Goal: Transaction & Acquisition: Purchase product/service

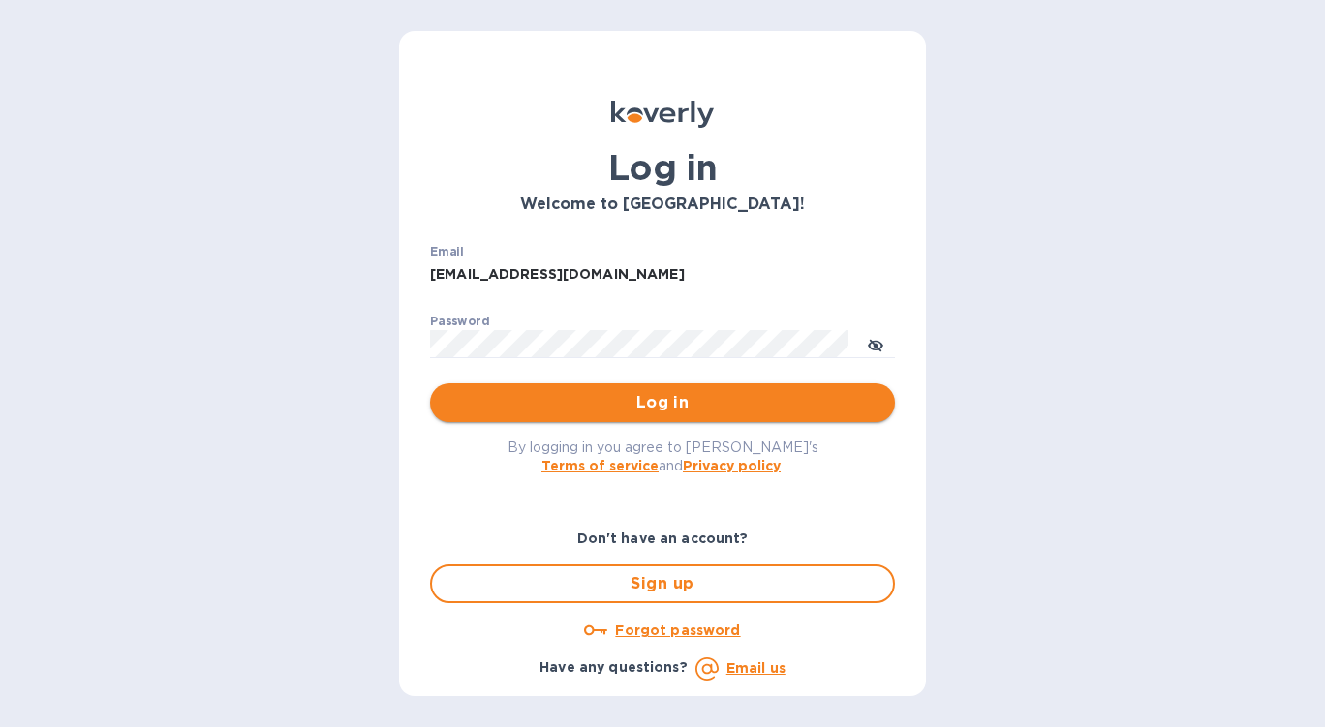
click at [618, 404] on span "Log in" at bounding box center [663, 402] width 434 height 23
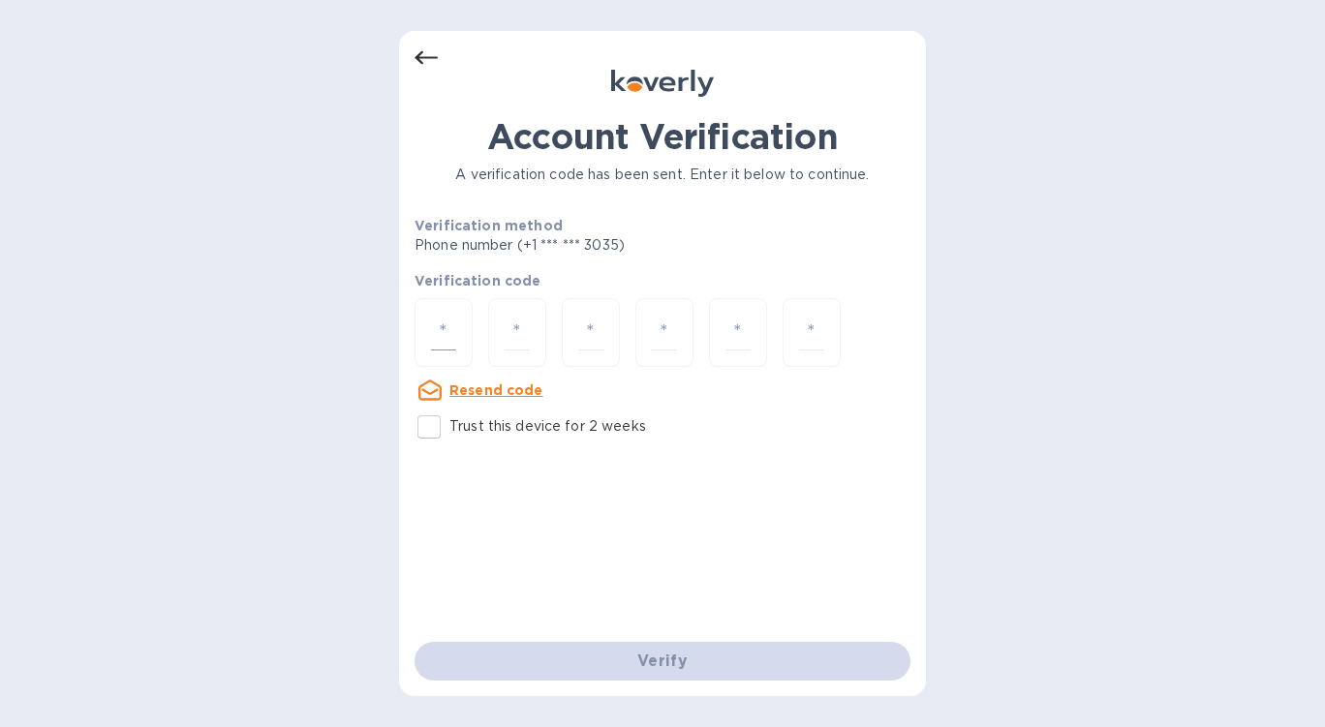
click at [452, 333] on input "number" at bounding box center [443, 333] width 25 height 36
type input "4"
type input "8"
type input "5"
type input "8"
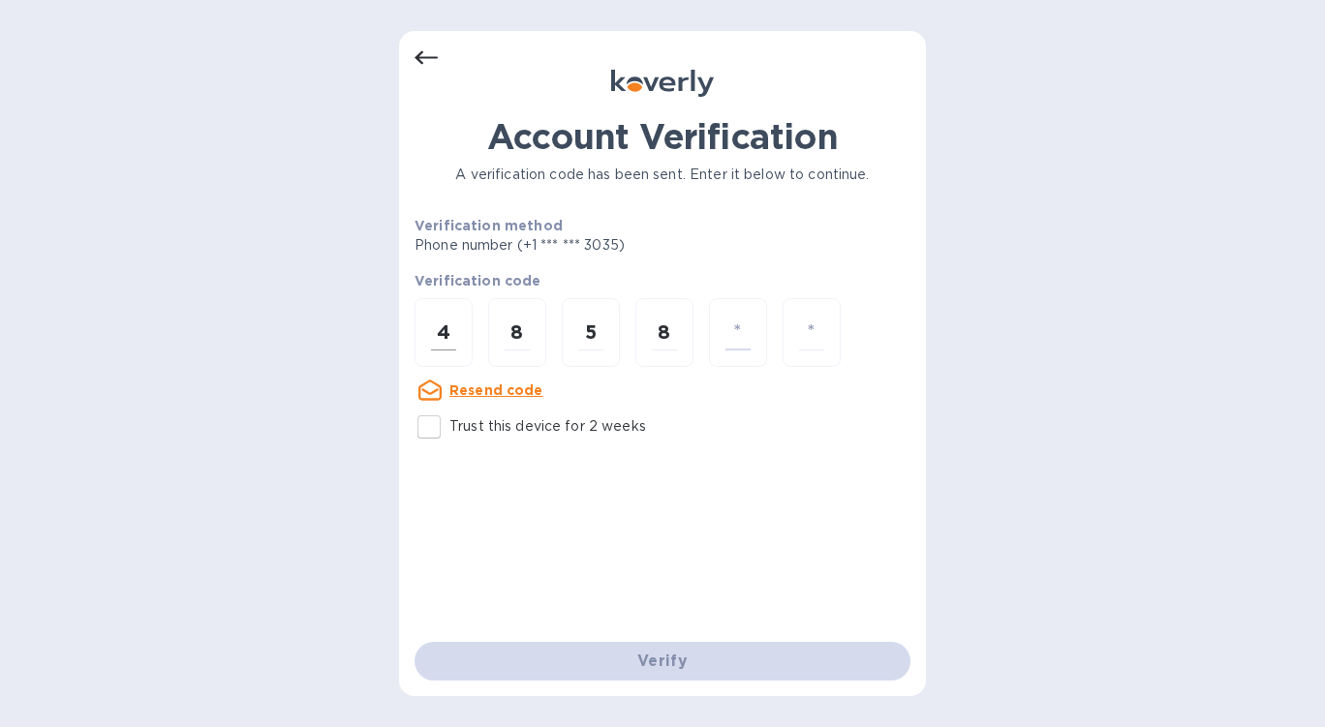
type input "1"
type input "4"
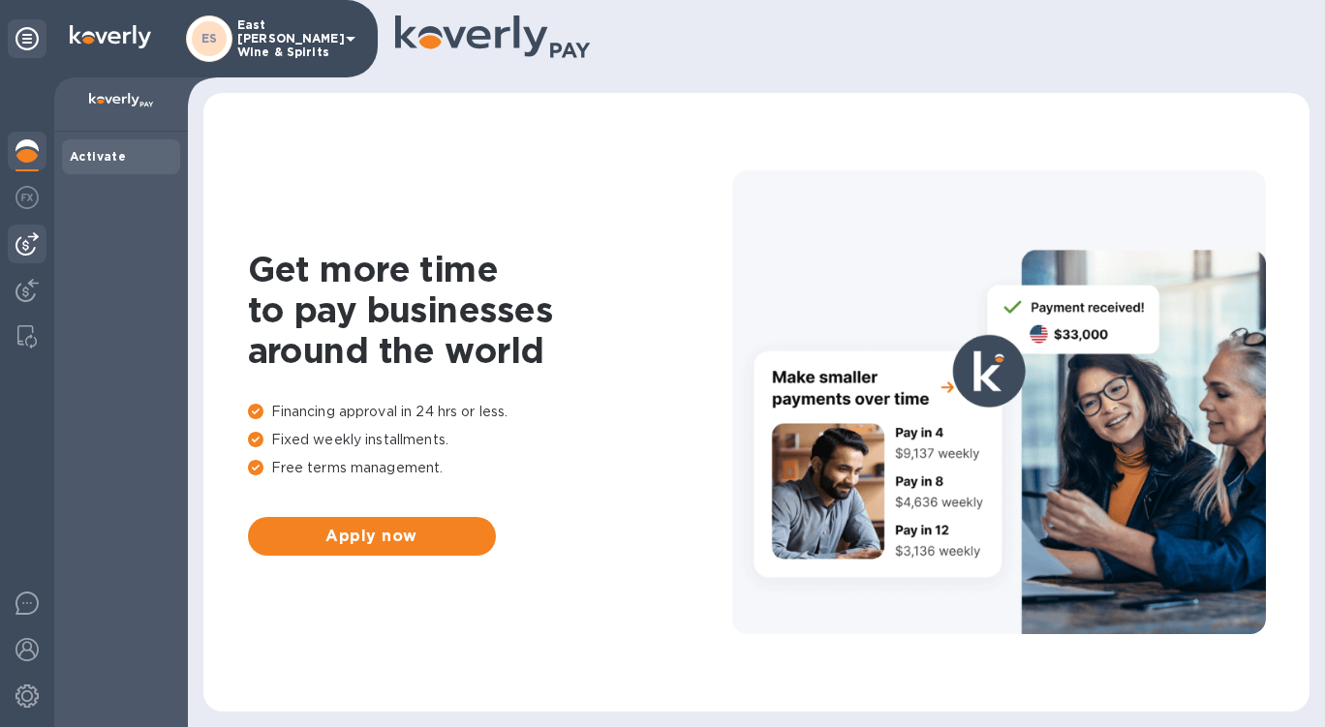
click at [35, 239] on img at bounding box center [26, 243] width 23 height 23
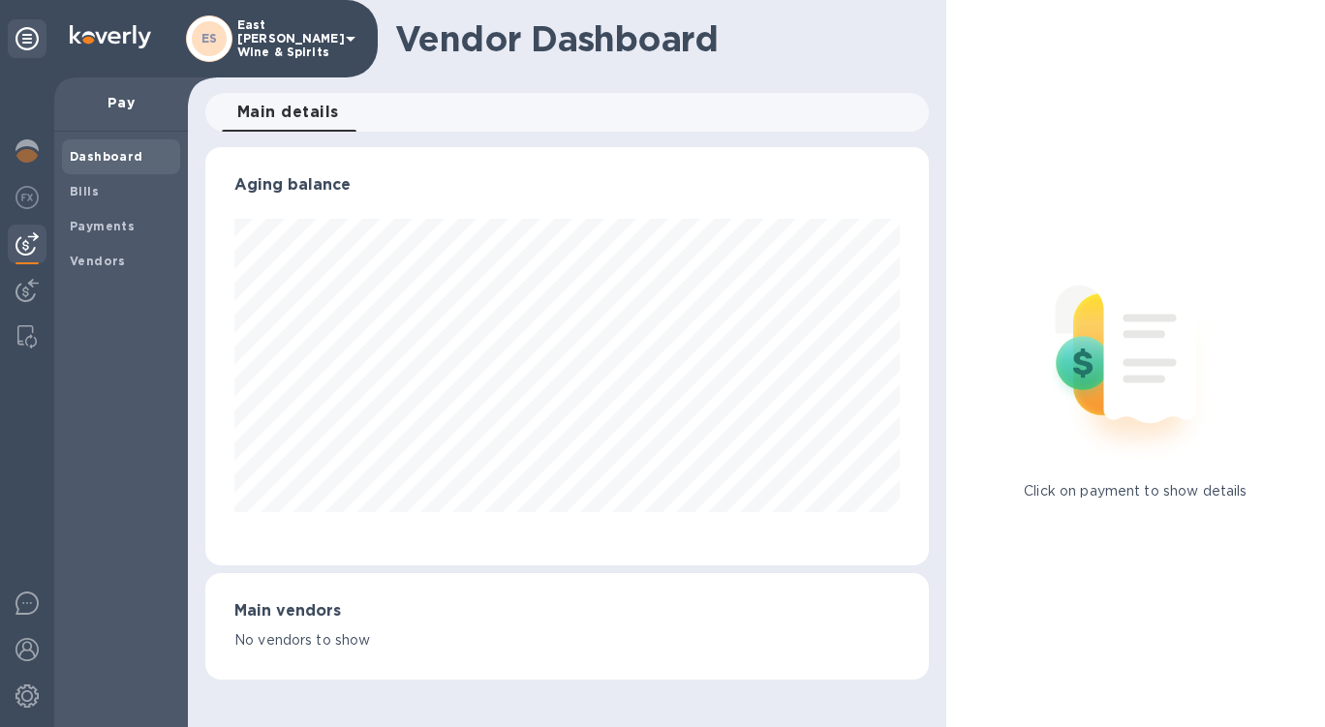
scroll to position [418, 724]
click at [114, 187] on span "Bills" at bounding box center [121, 191] width 103 height 19
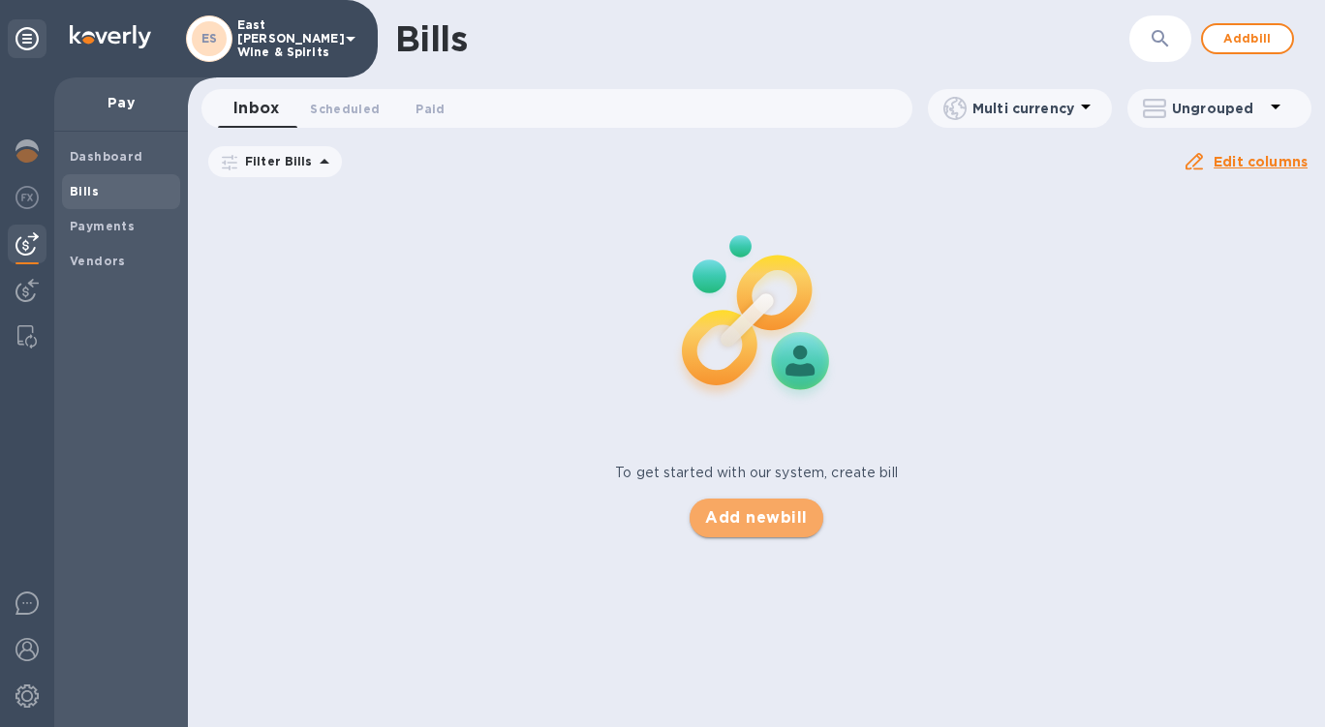
click at [733, 515] on span "Add new bill" at bounding box center [756, 518] width 102 height 23
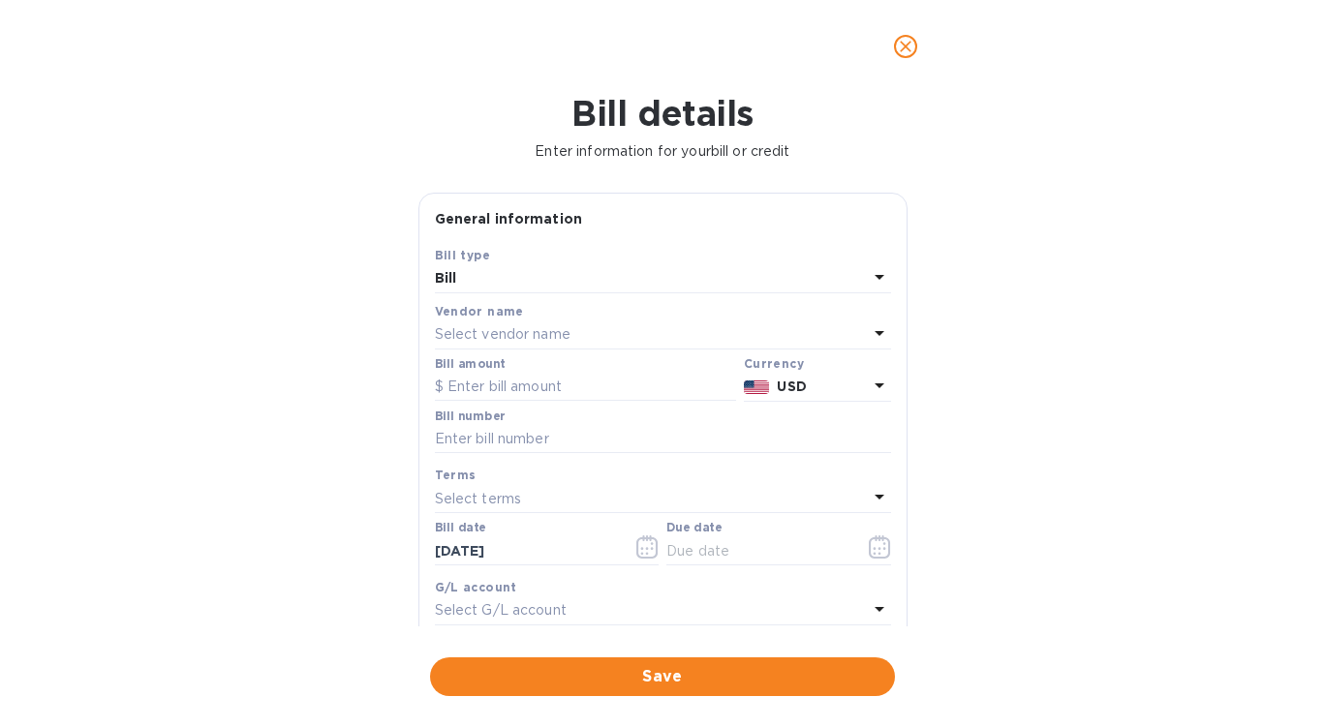
click at [580, 332] on div "Select vendor name" at bounding box center [651, 335] width 433 height 27
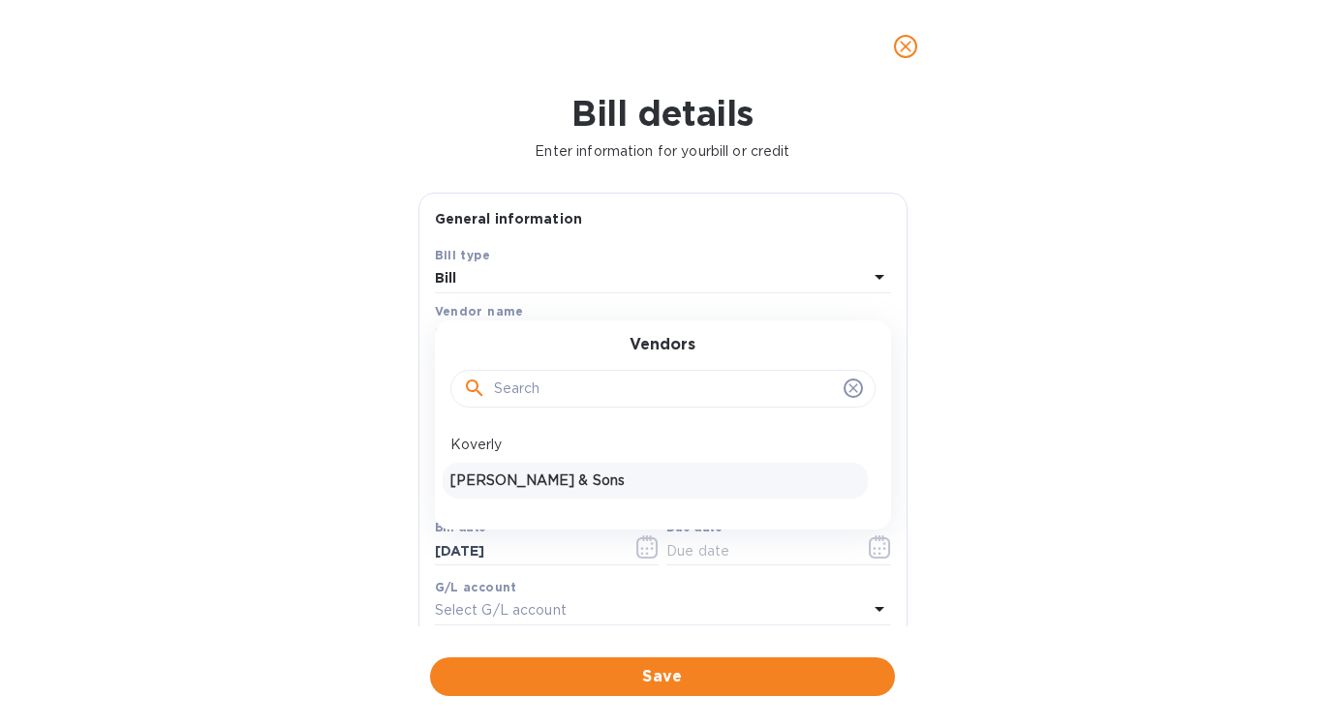
click at [558, 484] on p "Zall & Sons" at bounding box center [655, 481] width 410 height 20
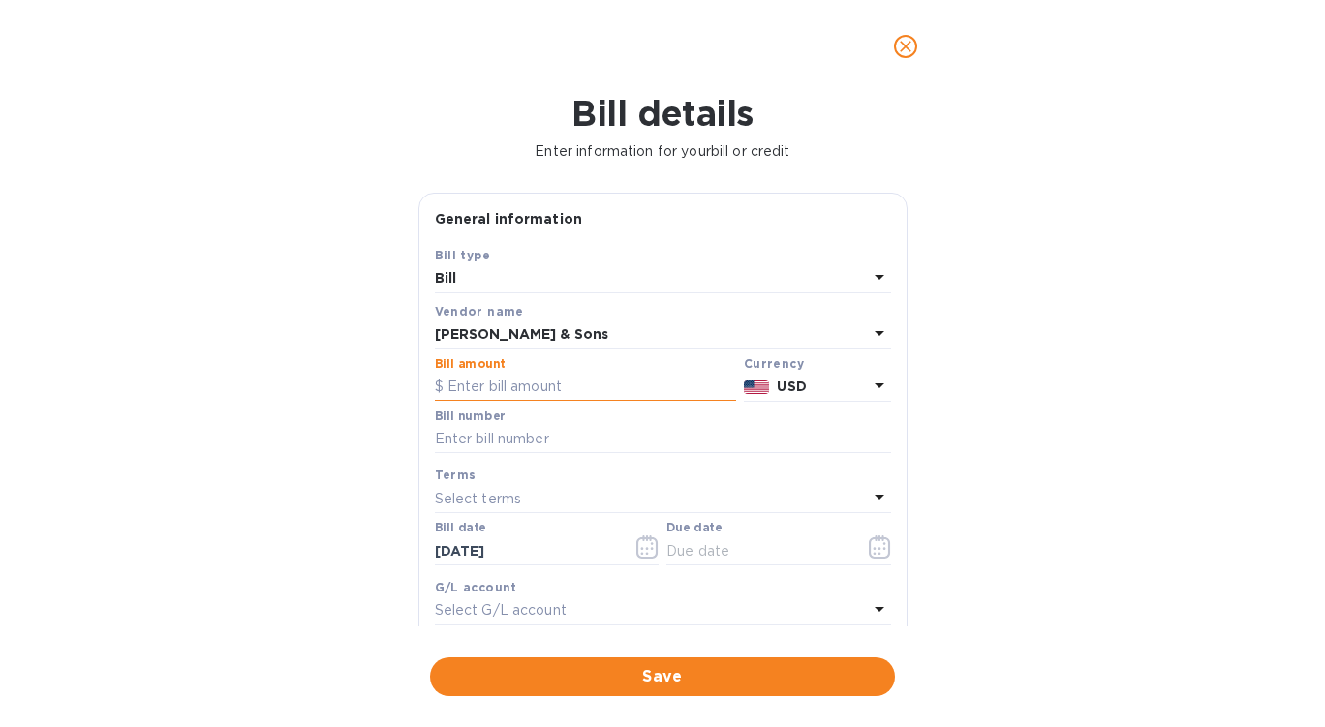
click at [537, 391] on input "text" at bounding box center [585, 387] width 301 height 29
type input "1,870.32"
click at [962, 347] on div "Bill details Enter information for your bill or credit General information Save…" at bounding box center [662, 410] width 1325 height 634
click at [583, 442] on input "text" at bounding box center [663, 439] width 456 height 29
type input "214285"
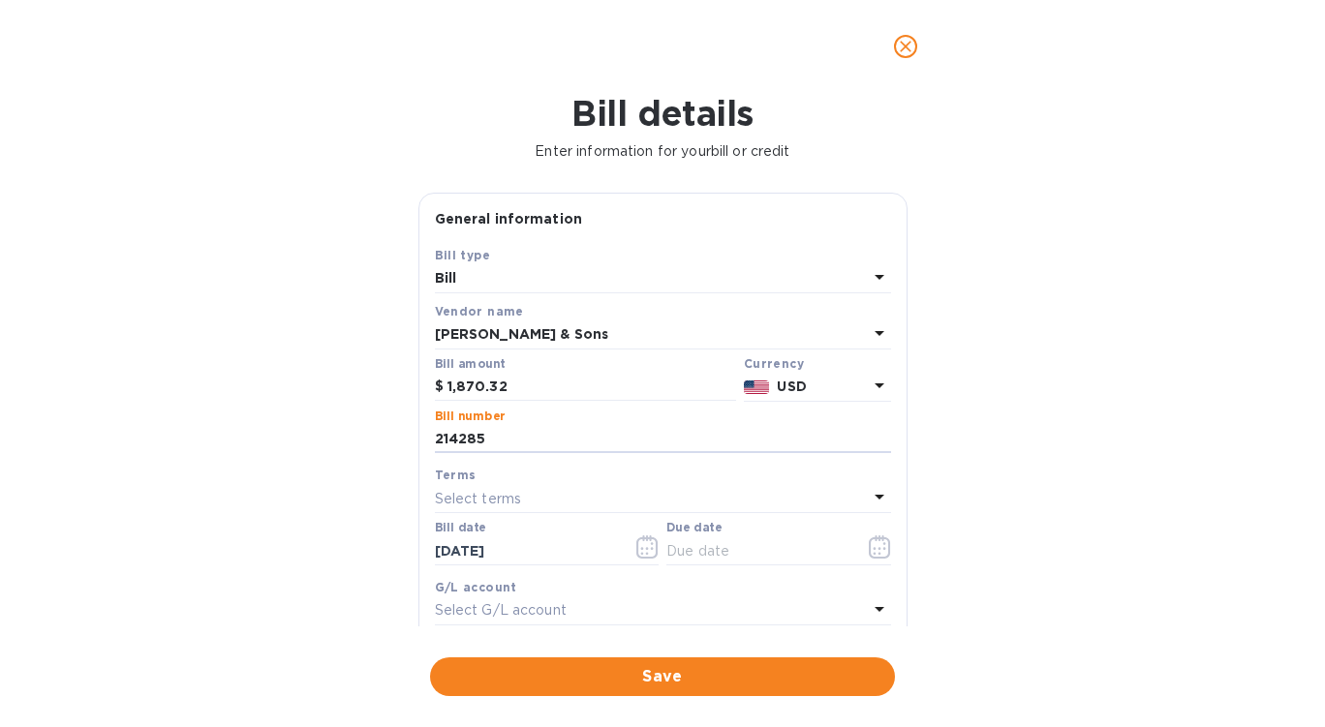
click at [1038, 378] on div "Bill details Enter information for your bill or credit General information Save…" at bounding box center [662, 410] width 1325 height 634
click at [728, 673] on span "Save" at bounding box center [663, 676] width 434 height 23
click at [766, 550] on input "text" at bounding box center [757, 551] width 183 height 29
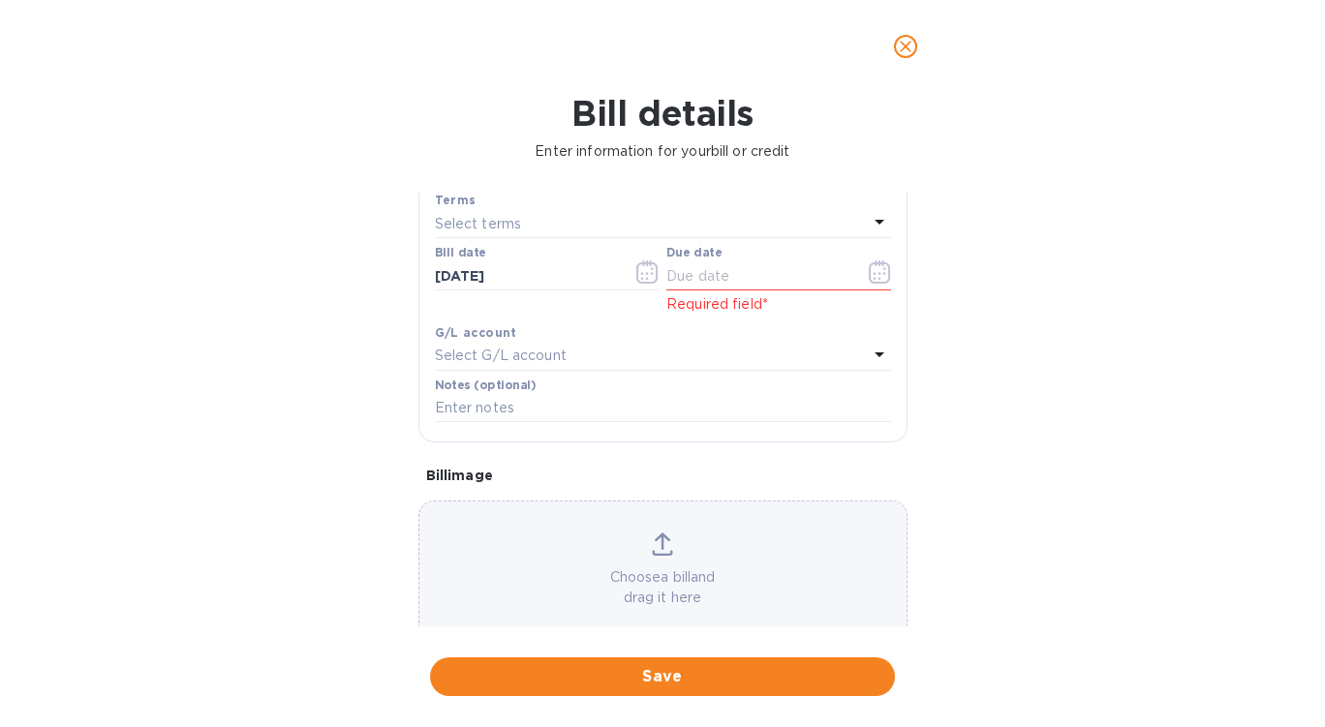
scroll to position [314, 0]
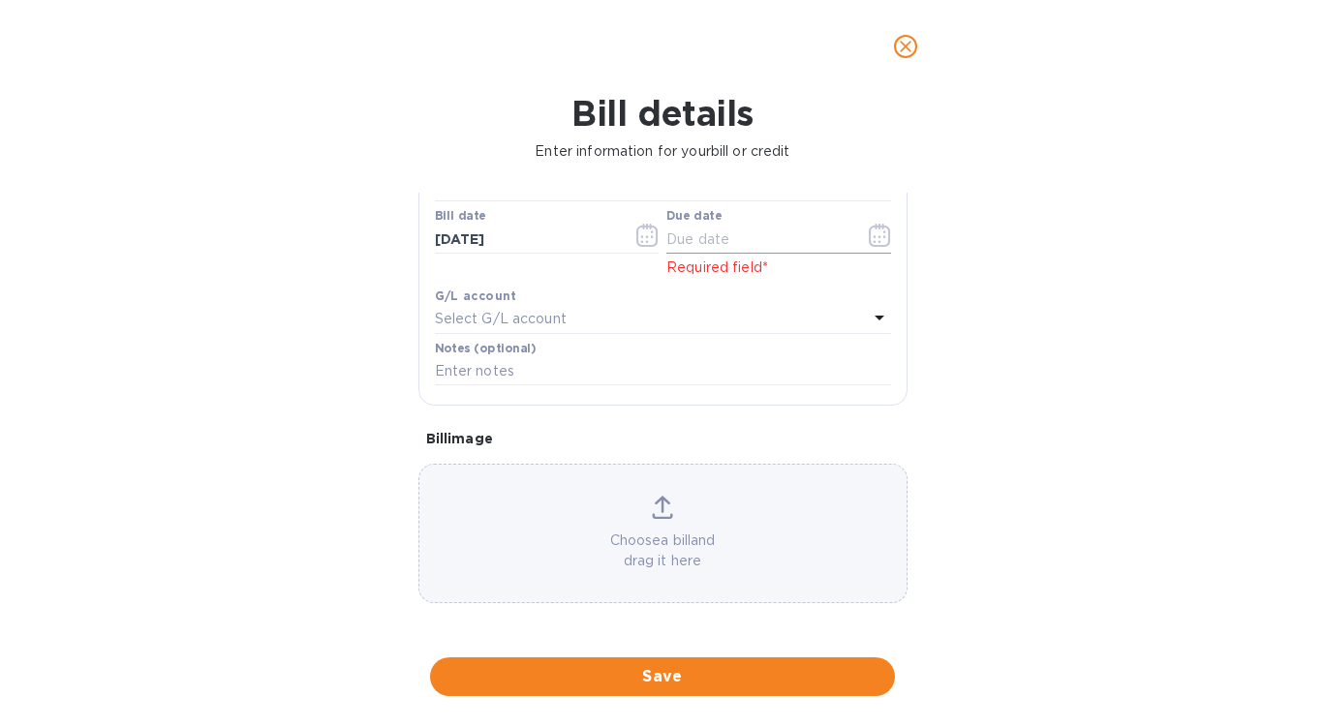
click at [882, 241] on icon "button" at bounding box center [880, 235] width 22 height 23
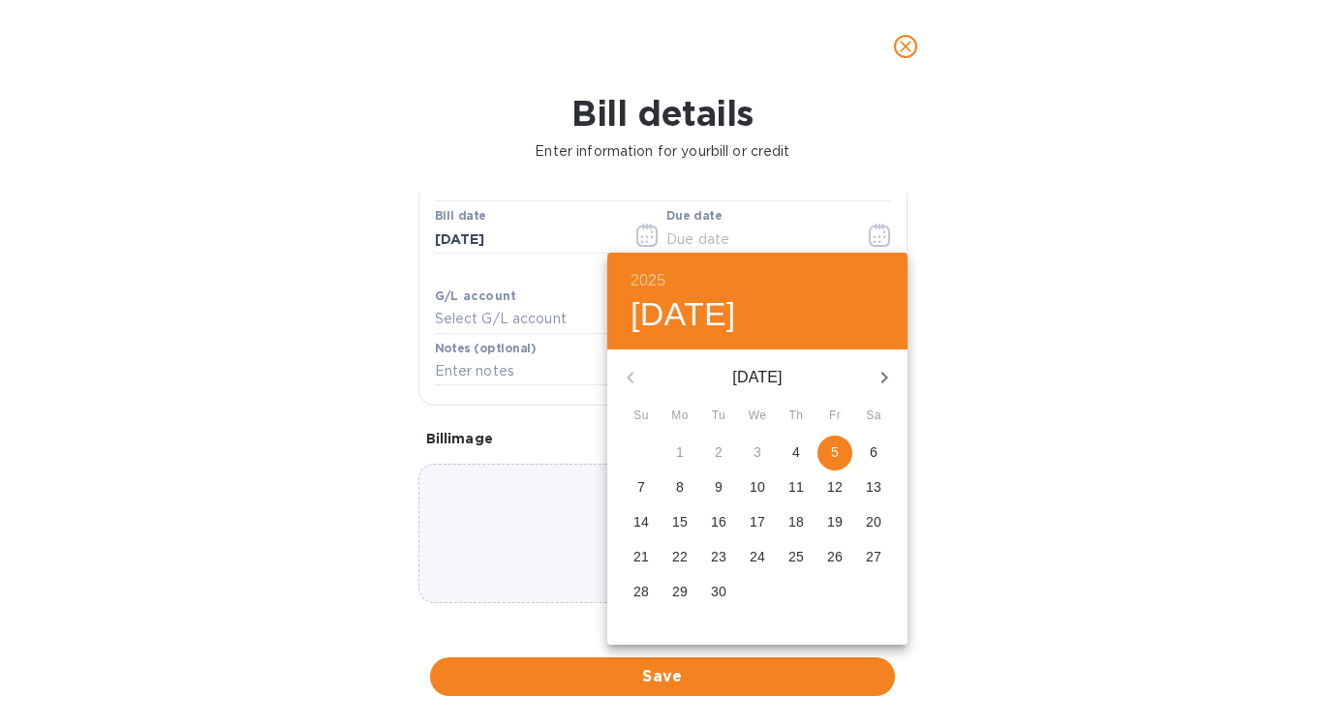
click at [686, 493] on span "8" at bounding box center [680, 487] width 35 height 19
type input "09/08/2025"
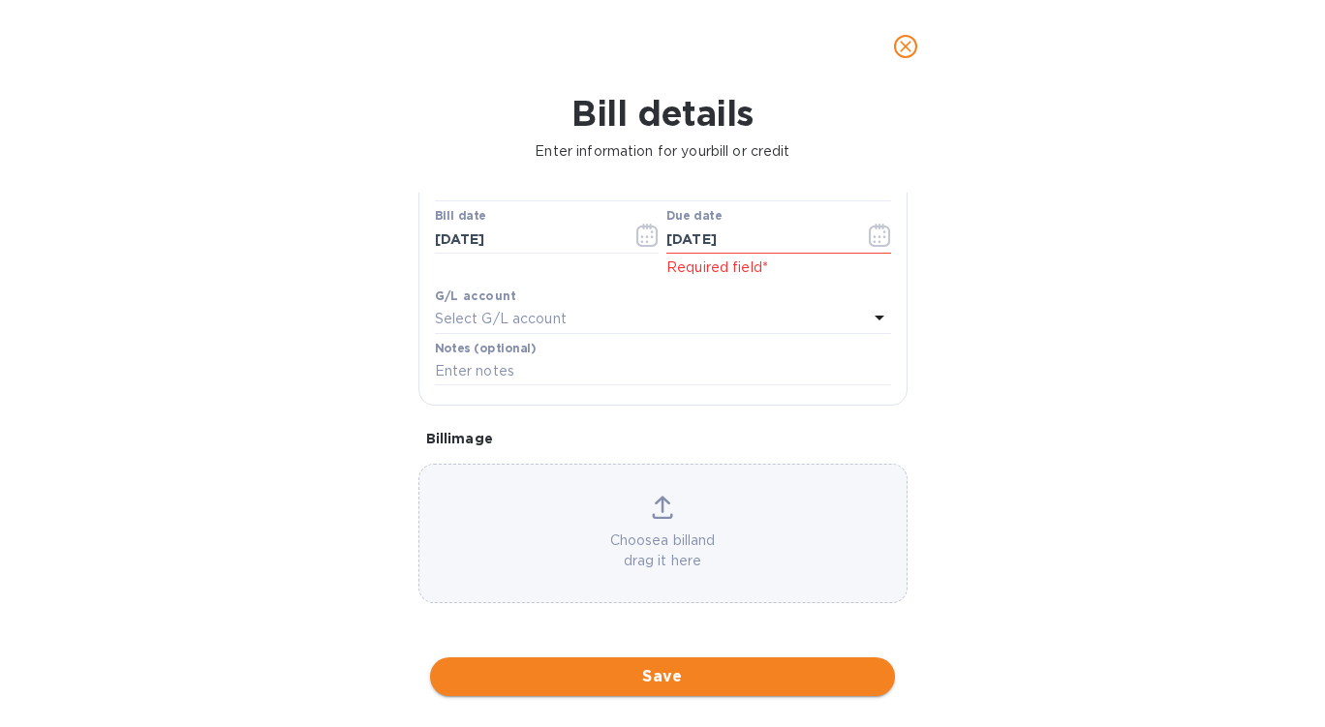
click at [716, 670] on span "Save" at bounding box center [663, 676] width 434 height 23
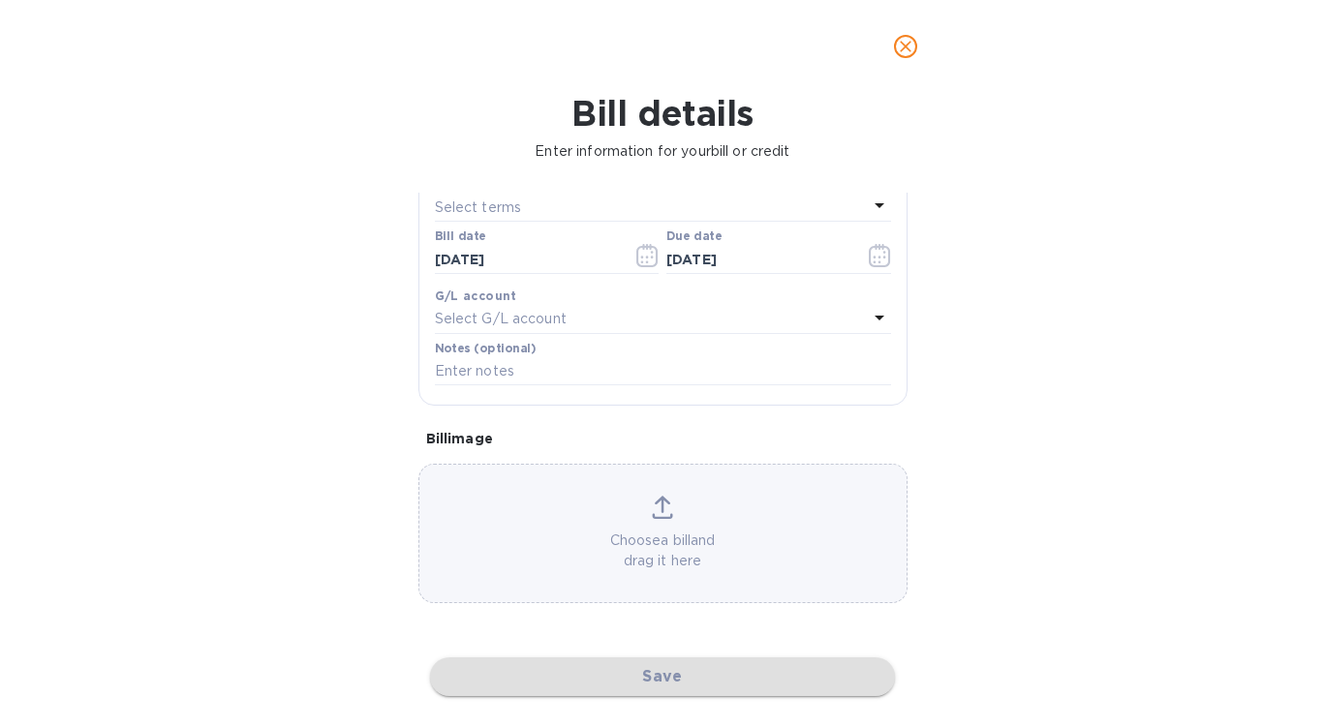
scroll to position [293, 0]
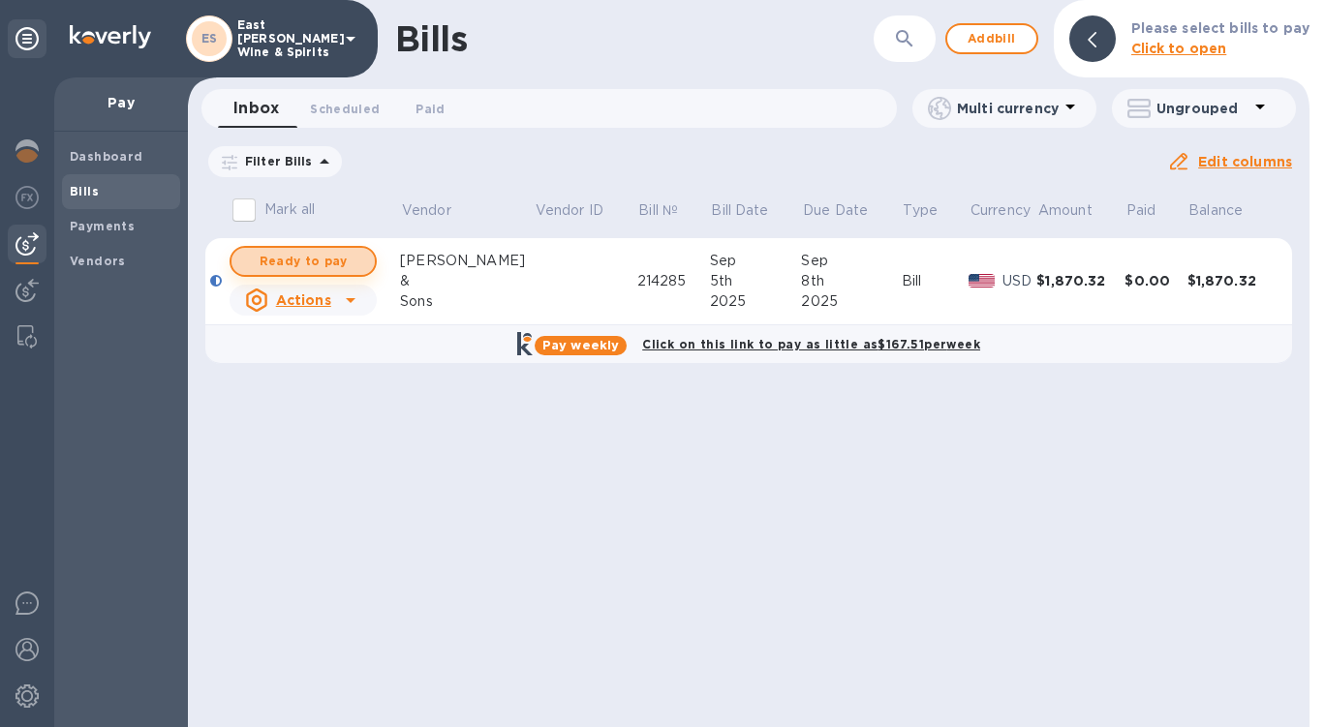
click at [327, 257] on span "Ready to pay" at bounding box center [303, 261] width 112 height 23
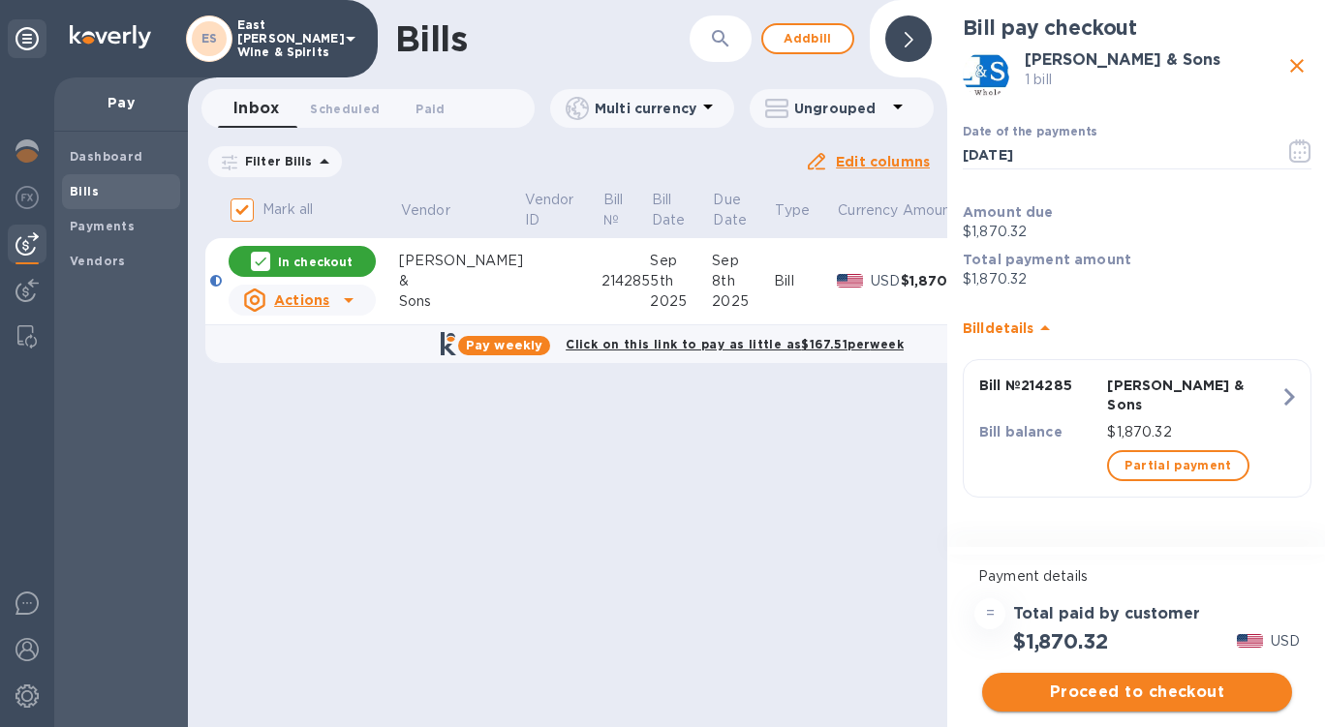
click at [1193, 695] on span "Proceed to checkout" at bounding box center [1137, 692] width 279 height 23
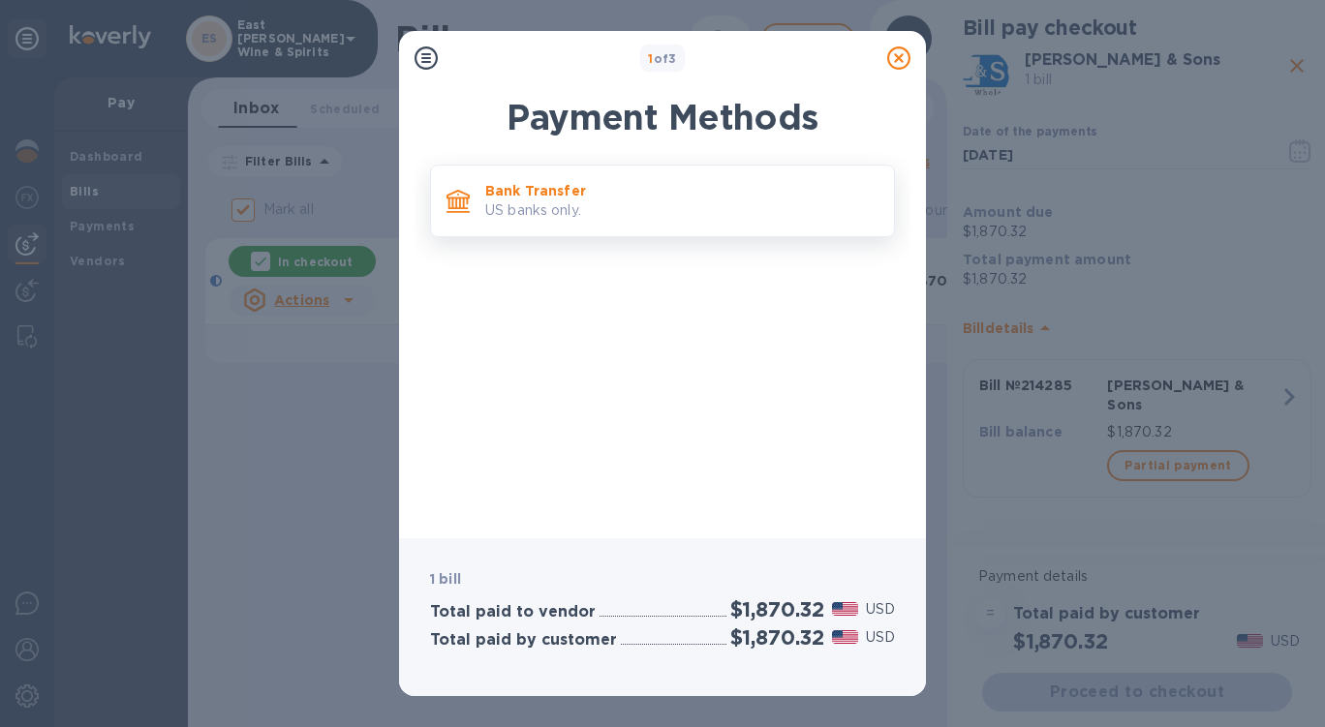
click at [655, 214] on p "US banks only." at bounding box center [681, 211] width 393 height 20
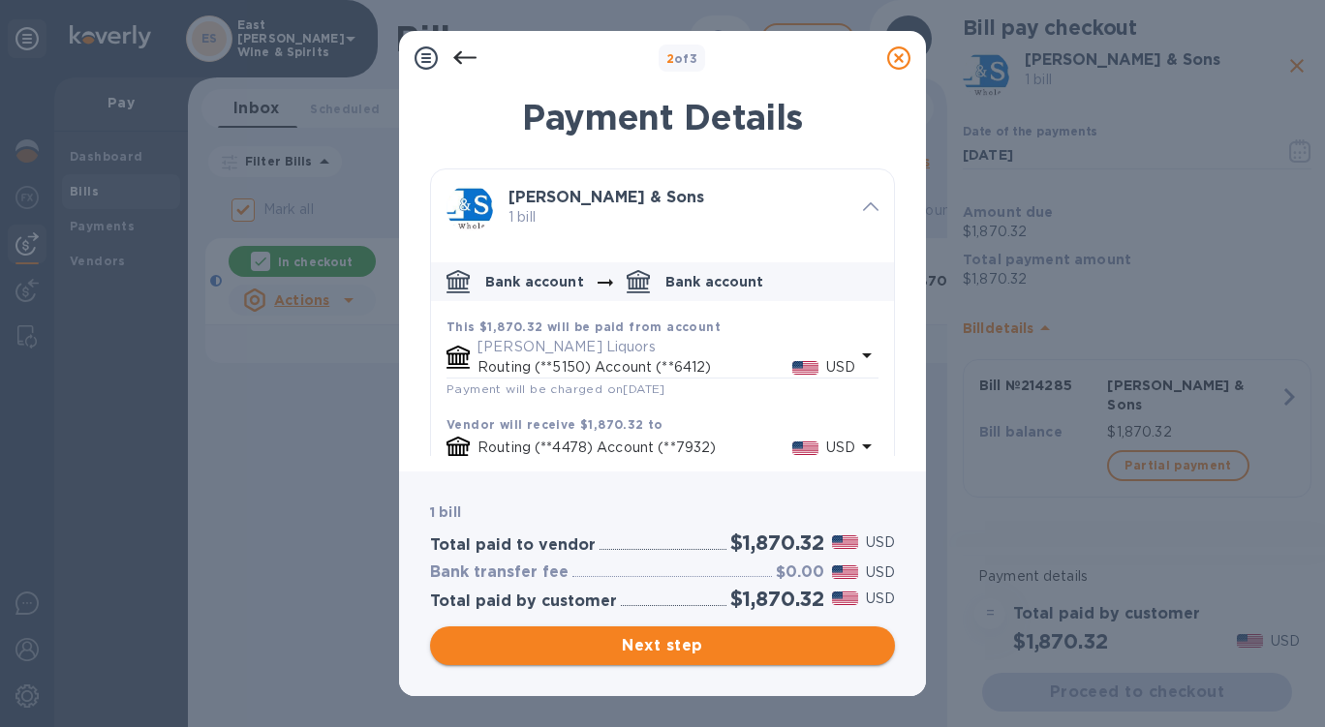
click at [665, 639] on span "Next step" at bounding box center [663, 645] width 434 height 23
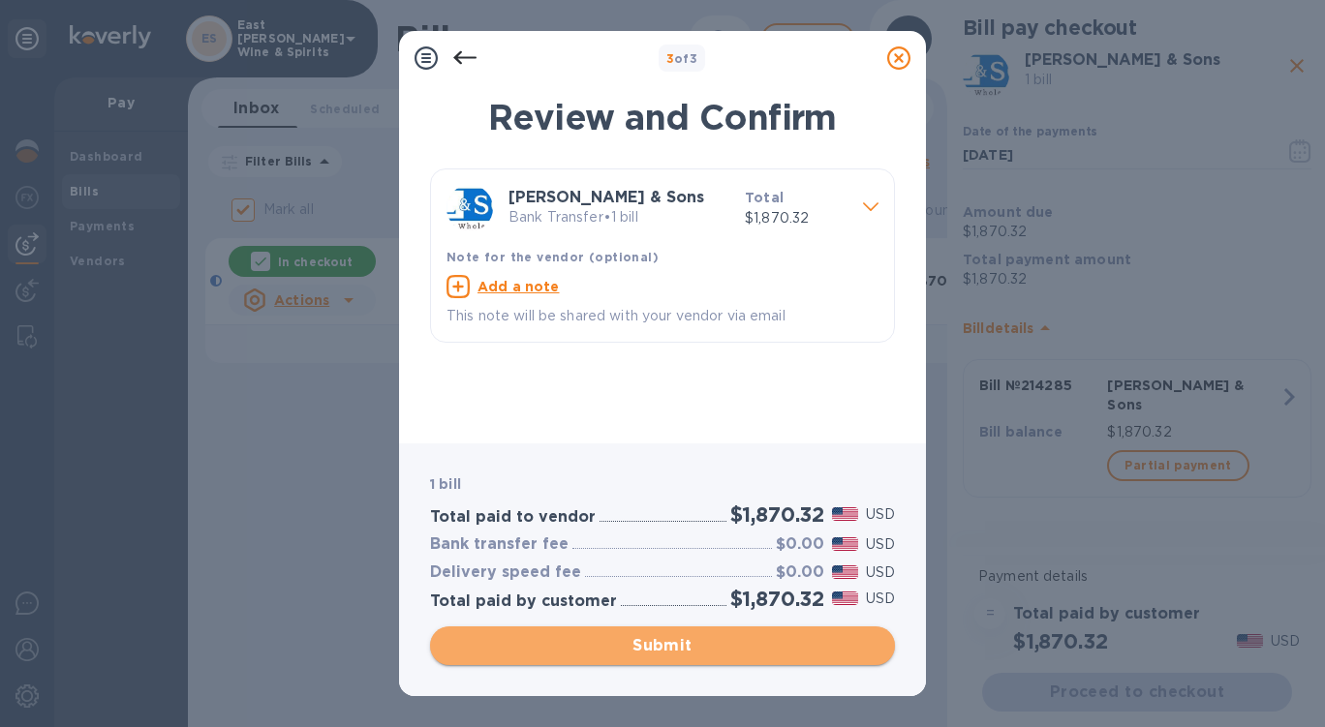
click at [695, 642] on span "Submit" at bounding box center [663, 645] width 434 height 23
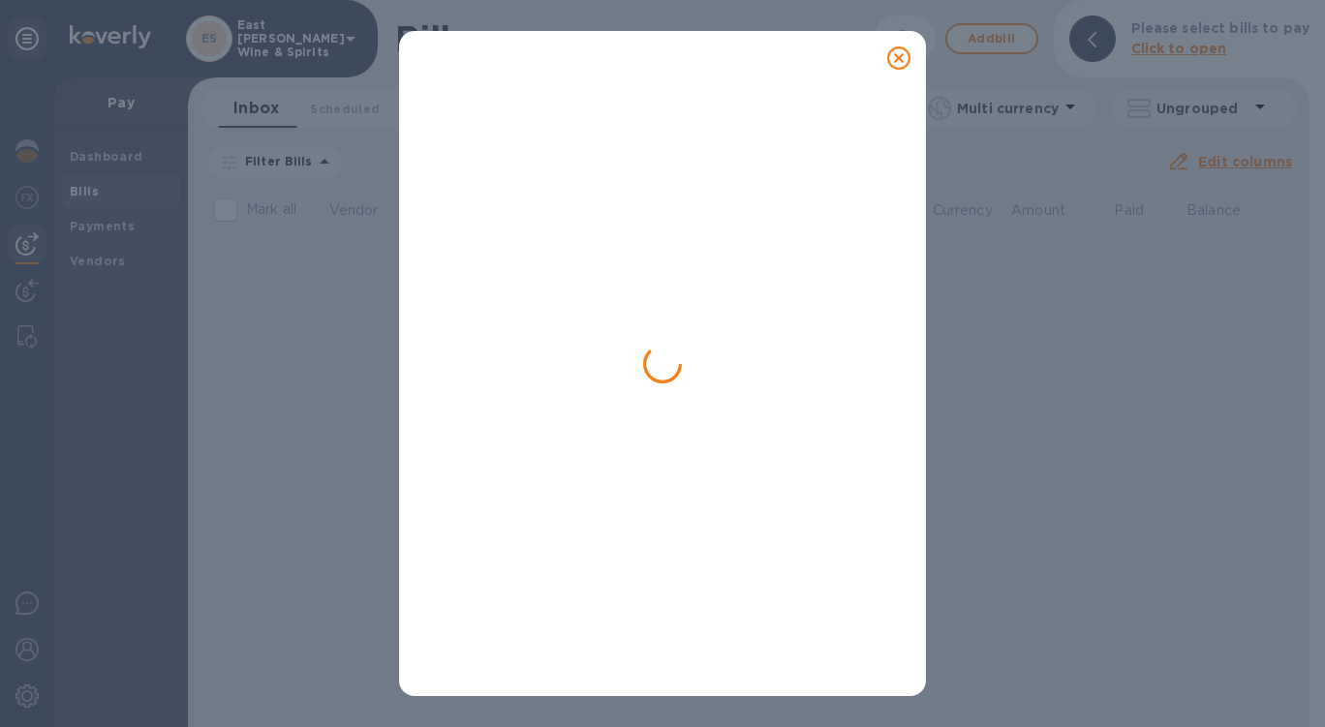
checkbox input "false"
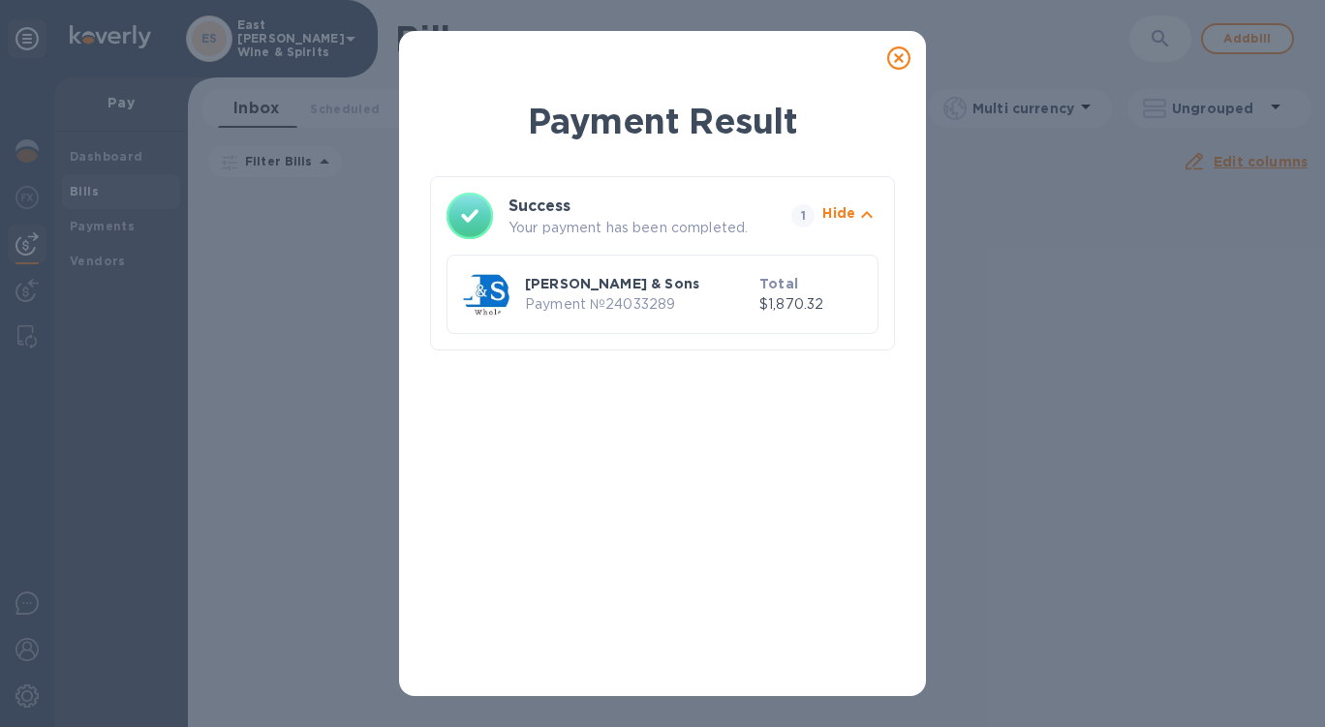
click at [896, 54] on icon at bounding box center [898, 57] width 23 height 23
